Goal: Task Accomplishment & Management: Use online tool/utility

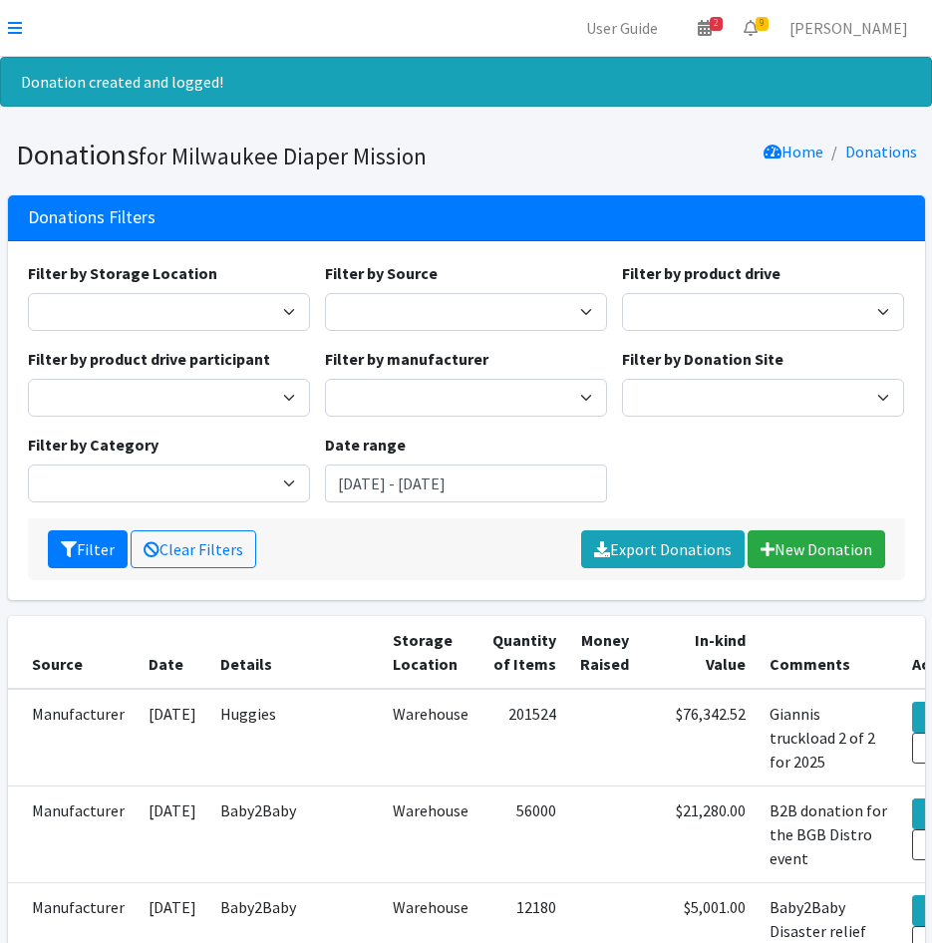
click at [5, 25] on nav "User Guide 2 2 Pick-ups remaining this week View Calendar 9 9 Requests 0 Partne…" at bounding box center [466, 28] width 932 height 57
click at [9, 23] on icon at bounding box center [15, 28] width 14 height 16
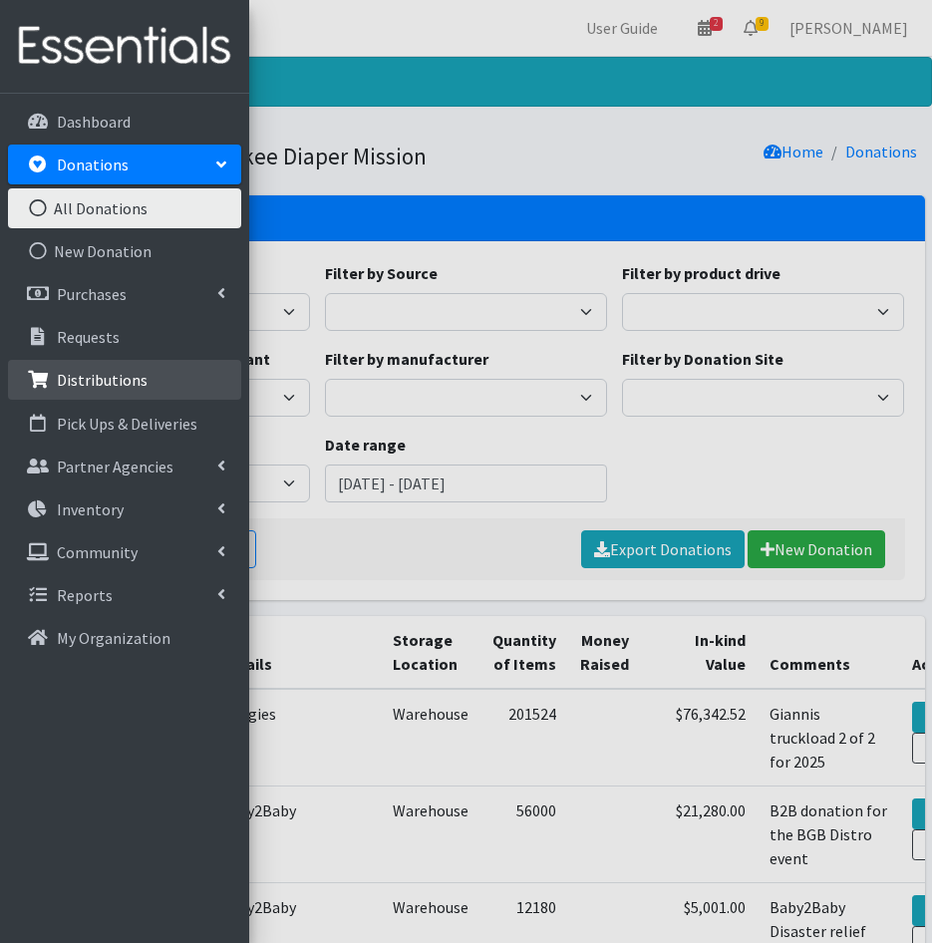
click at [104, 378] on p "Distributions" at bounding box center [102, 380] width 91 height 20
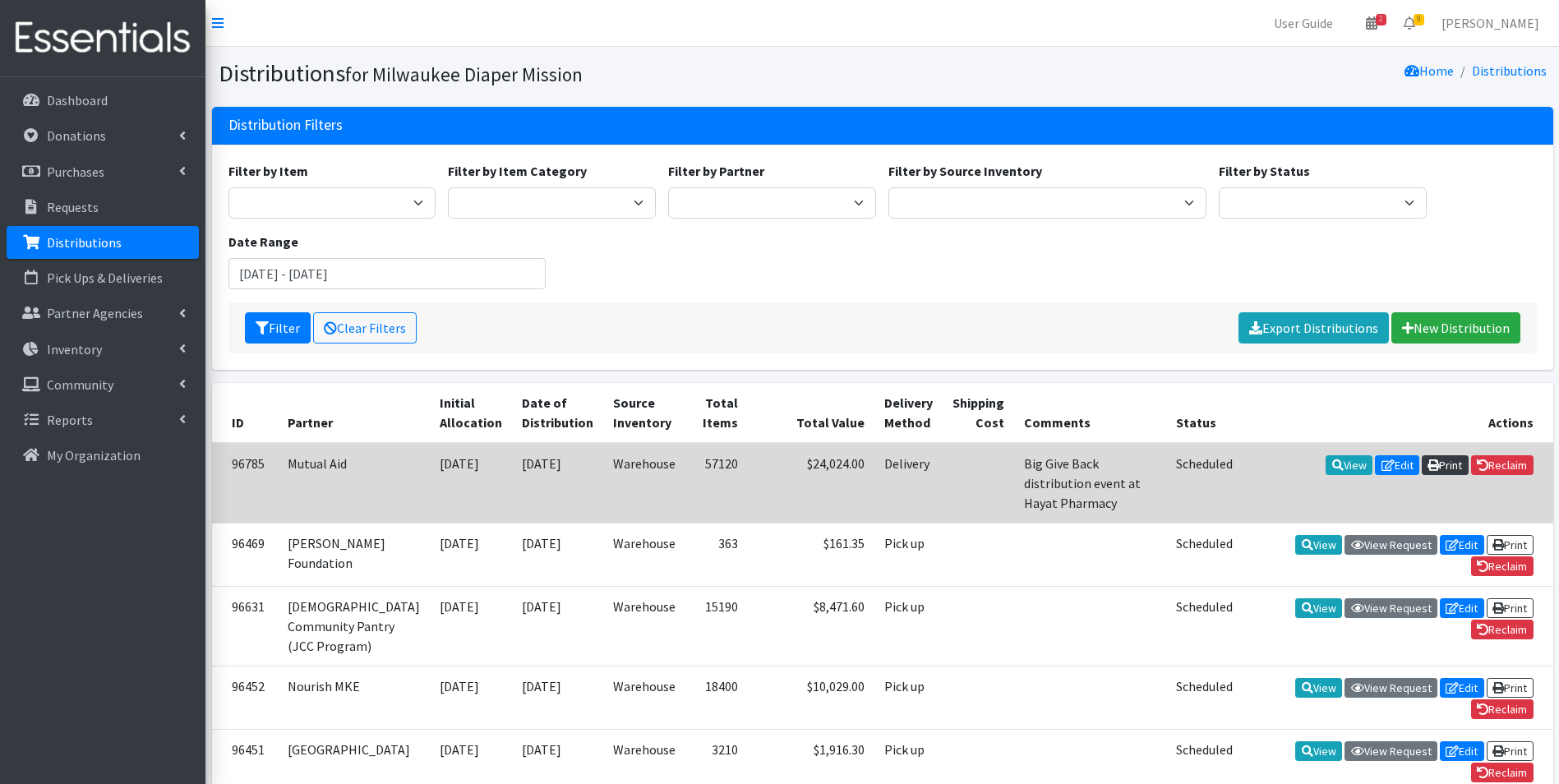
click at [768, 462] on link "Print" at bounding box center [1445, 465] width 47 height 20
